Goal: Transaction & Acquisition: Subscribe to service/newsletter

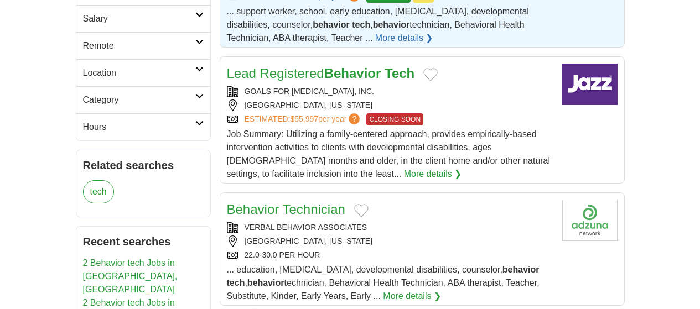
scroll to position [310, 0]
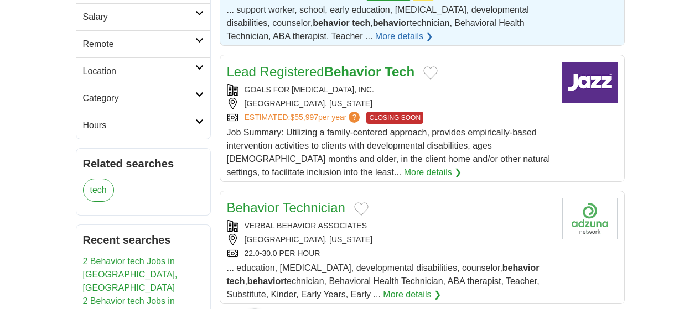
click at [238, 200] on link "Behavior Technician" at bounding box center [286, 207] width 118 height 15
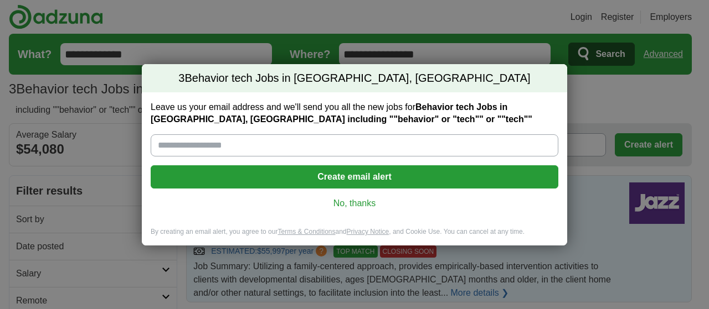
click at [166, 148] on input "Leave us your email address and we'll send you all the new jobs for Behavior te…" at bounding box center [354, 146] width 407 height 22
type input "**********"
click at [331, 179] on button "Create email alert" at bounding box center [354, 177] width 407 height 23
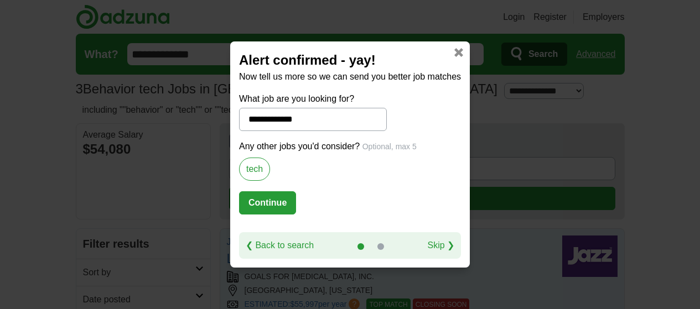
click at [268, 202] on button "Continue" at bounding box center [267, 203] width 57 height 23
select select "*"
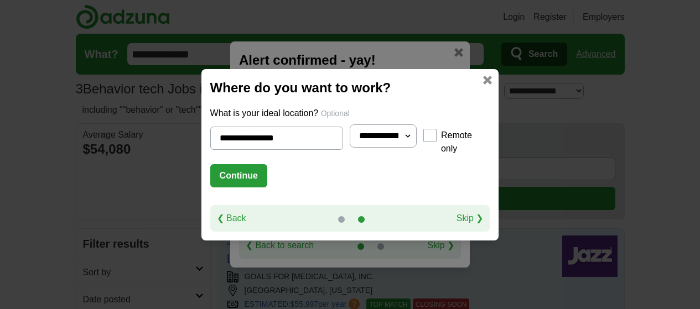
click at [225, 172] on button "Continue" at bounding box center [238, 175] width 57 height 23
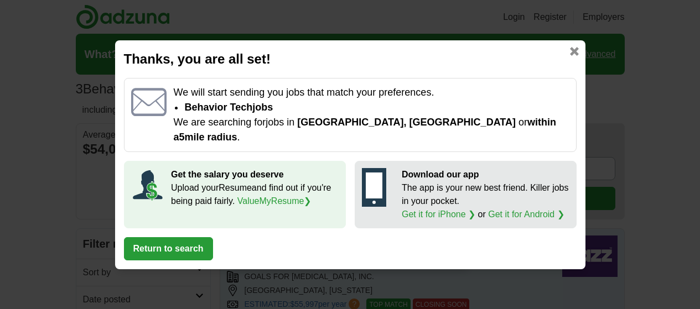
click at [184, 241] on button "Return to search" at bounding box center [168, 249] width 89 height 23
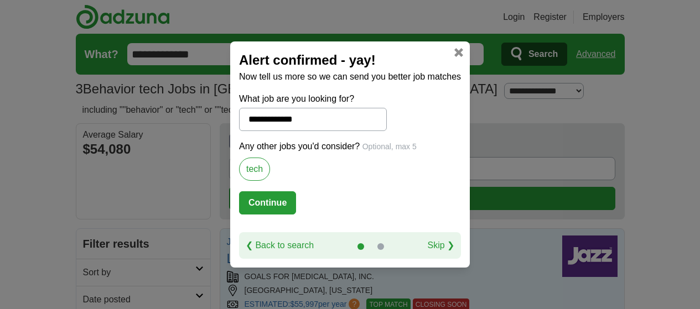
click at [460, 52] on link at bounding box center [459, 52] width 9 height 9
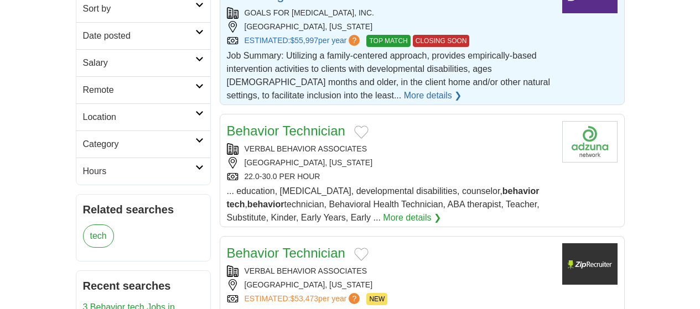
scroll to position [266, 0]
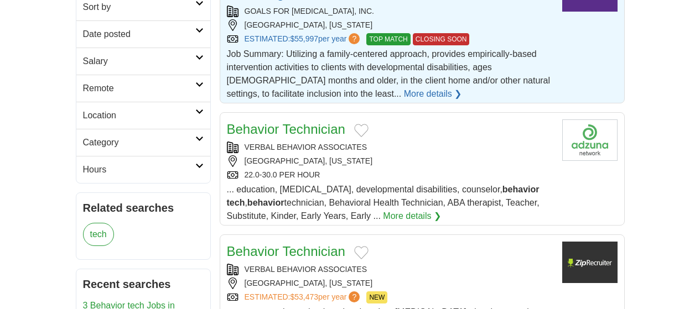
click at [264, 122] on link "Behavior Technician" at bounding box center [286, 129] width 118 height 15
